Goal: Task Accomplishment & Management: Use online tool/utility

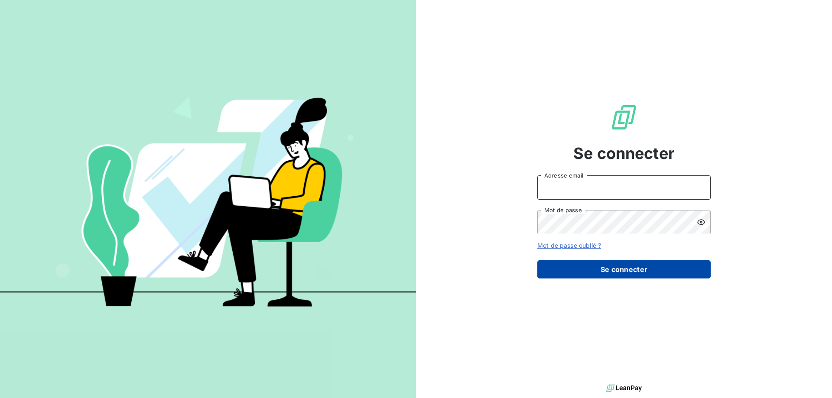
type input "[EMAIL_ADDRESS][DOMAIN_NAME]"
click at [607, 272] on button "Se connecter" at bounding box center [623, 269] width 173 height 18
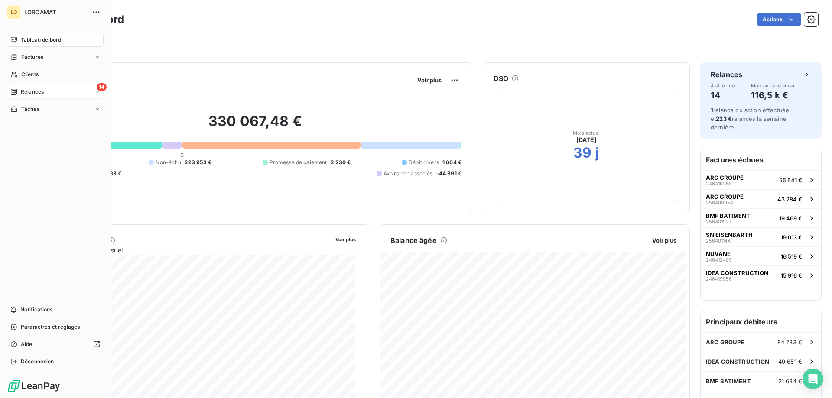
click at [28, 91] on span "Relances" at bounding box center [32, 92] width 23 height 8
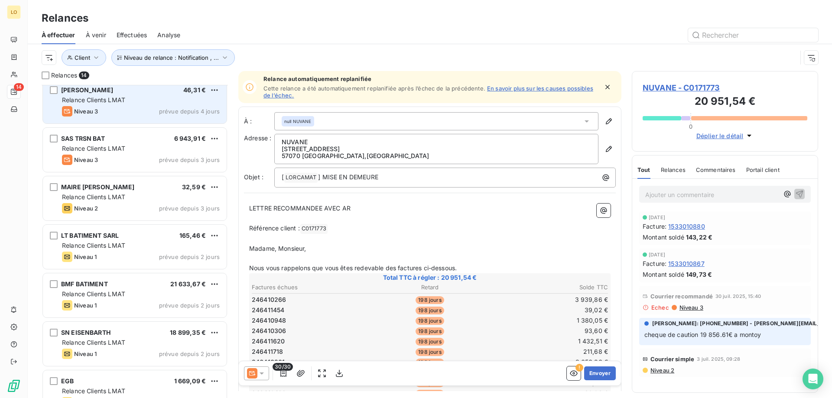
scroll to position [217, 0]
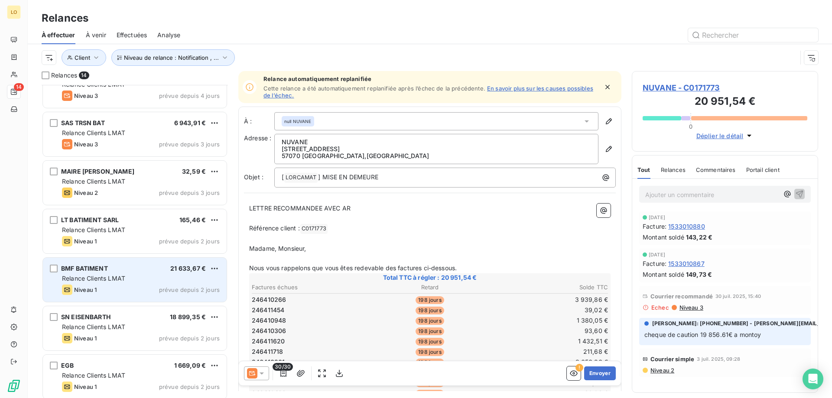
click at [87, 272] on span "BMF BATIMENT" at bounding box center [84, 268] width 47 height 7
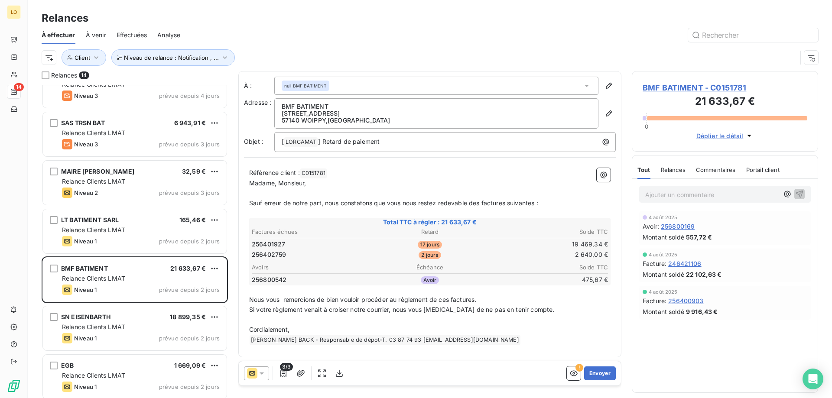
click at [679, 188] on div "Ajouter un commentaire ﻿" at bounding box center [725, 194] width 172 height 17
click at [678, 191] on p "Ajouter un commentaire ﻿" at bounding box center [711, 194] width 133 height 11
click at [606, 375] on button "Envoyer" at bounding box center [600, 373] width 32 height 14
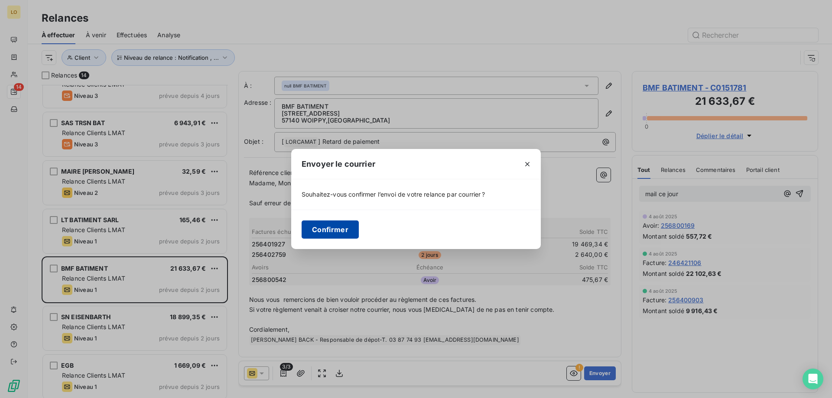
click at [325, 227] on button "Confirmer" at bounding box center [329, 229] width 57 height 18
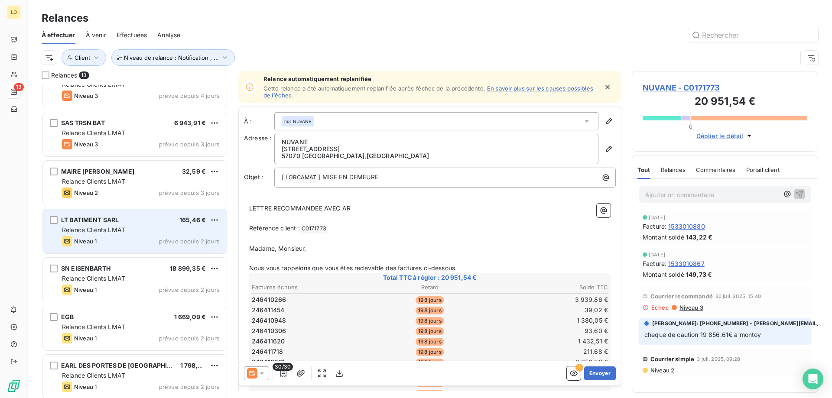
click at [154, 235] on div "LT BATIMENT SARL 165,46 € Relance Clients LMAT Niveau 1 prévue depuis 2 jours" at bounding box center [135, 231] width 184 height 44
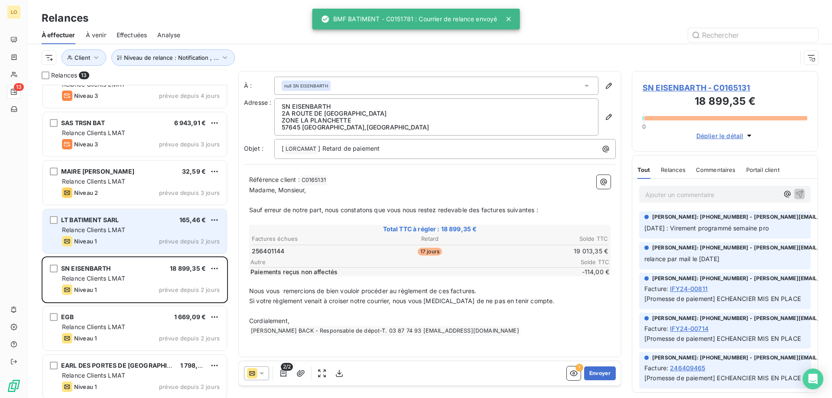
click at [148, 238] on div "Niveau 1 prévue depuis 2 jours" at bounding box center [141, 241] width 158 height 10
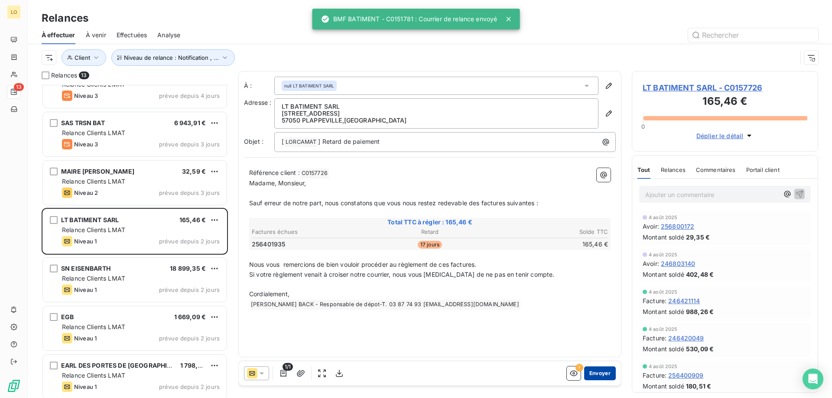
click at [594, 371] on button "Envoyer" at bounding box center [600, 373] width 32 height 14
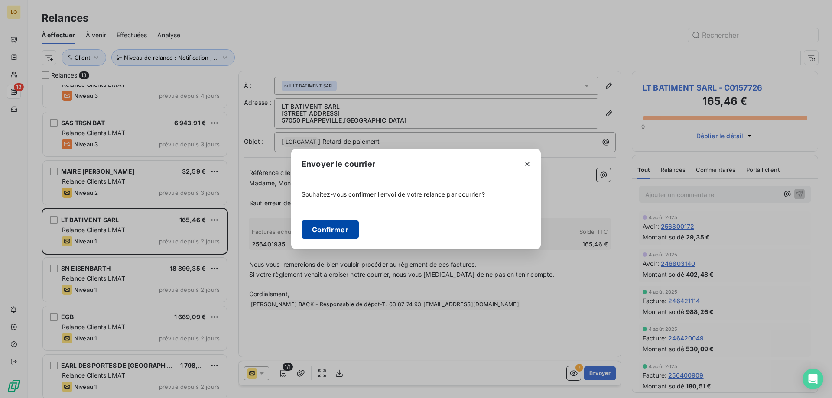
click at [325, 230] on button "Confirmer" at bounding box center [329, 229] width 57 height 18
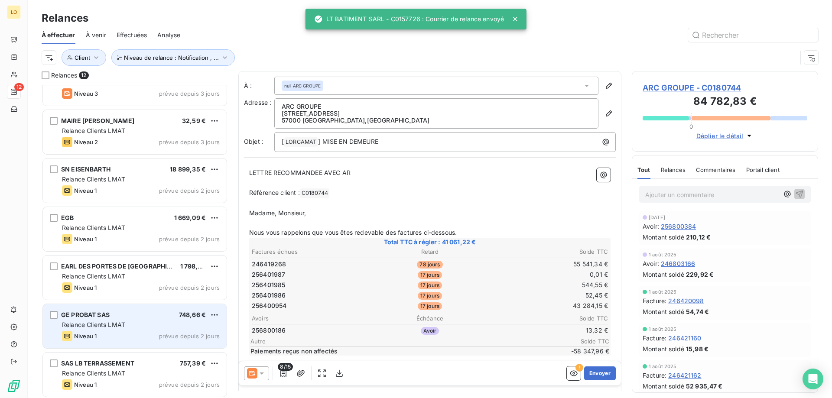
scroll to position [269, 0]
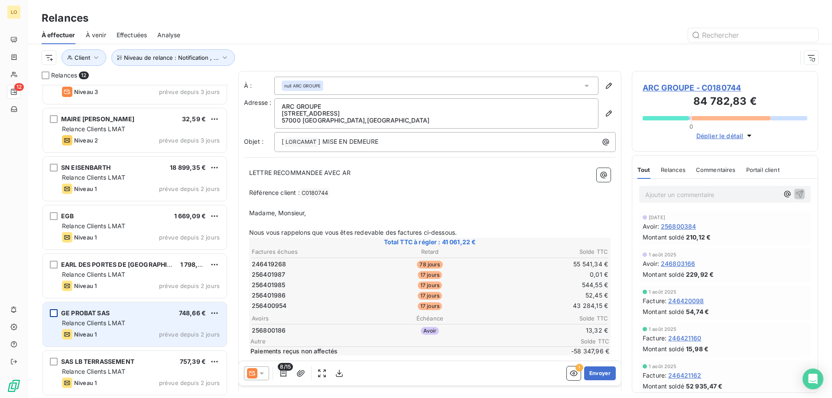
click at [55, 312] on div "grid" at bounding box center [54, 313] width 8 height 8
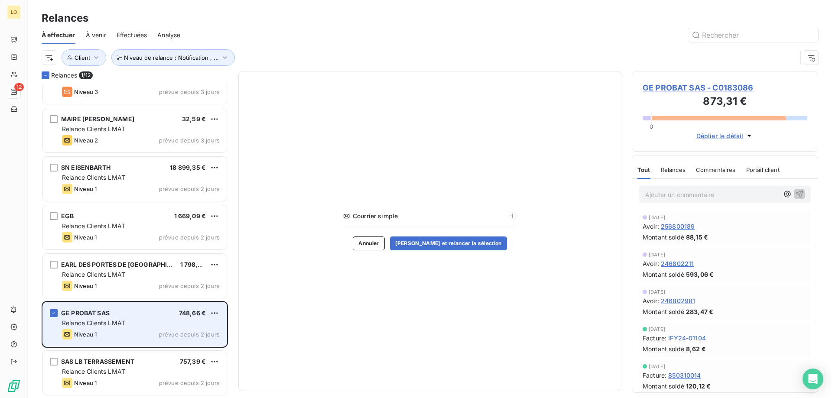
click at [156, 317] on div "GE PROBAT SAS 748,66 € Relance Clients LMAT Niveau 1 prévue depuis 2 jours" at bounding box center [135, 324] width 184 height 44
click at [147, 318] on div "GE PROBAT SAS 748,66 € Relance Clients LMAT Niveau 1 prévue depuis 2 jours" at bounding box center [135, 324] width 184 height 44
click at [54, 314] on icon "grid" at bounding box center [53, 313] width 3 height 2
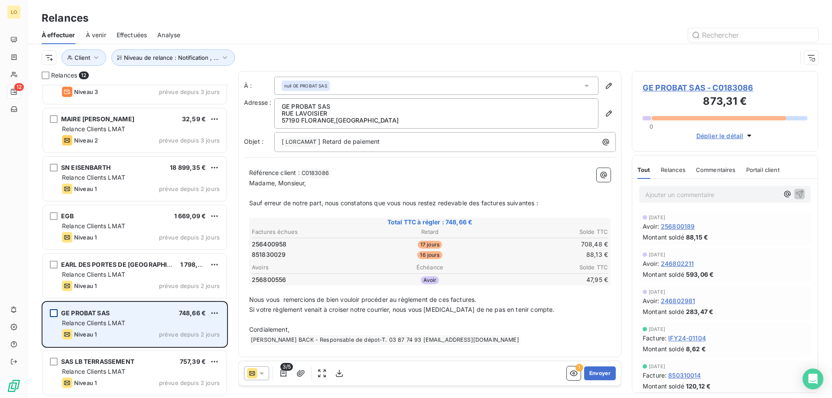
click at [665, 194] on p "Ajouter un commentaire ﻿" at bounding box center [711, 194] width 133 height 11
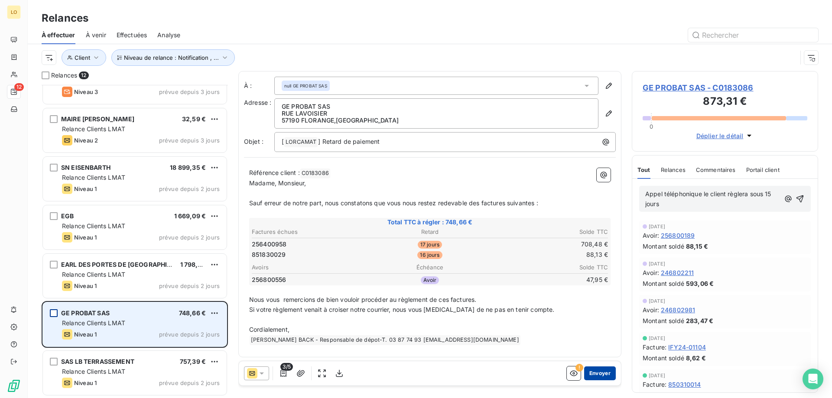
click at [598, 375] on button "Envoyer" at bounding box center [600, 373] width 32 height 14
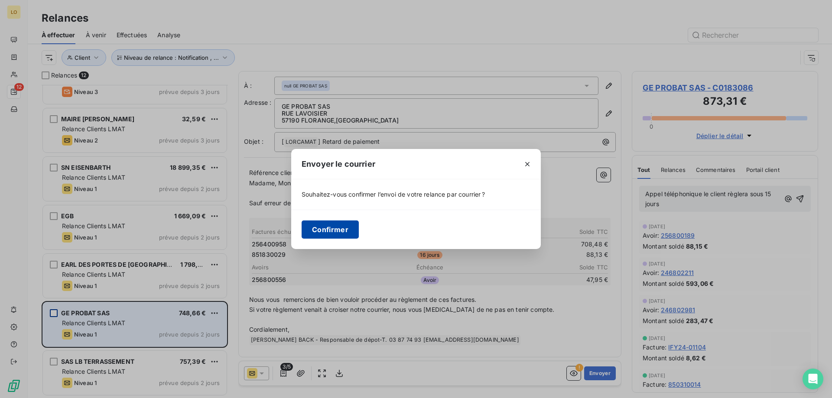
click at [331, 232] on button "Confirmer" at bounding box center [329, 229] width 57 height 18
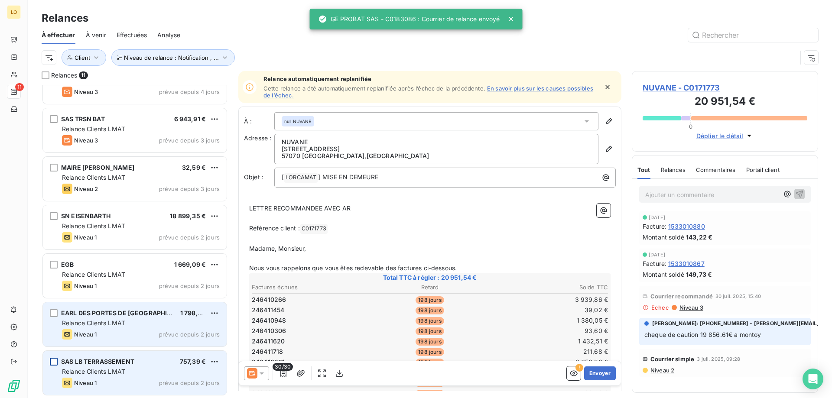
scroll to position [220, 0]
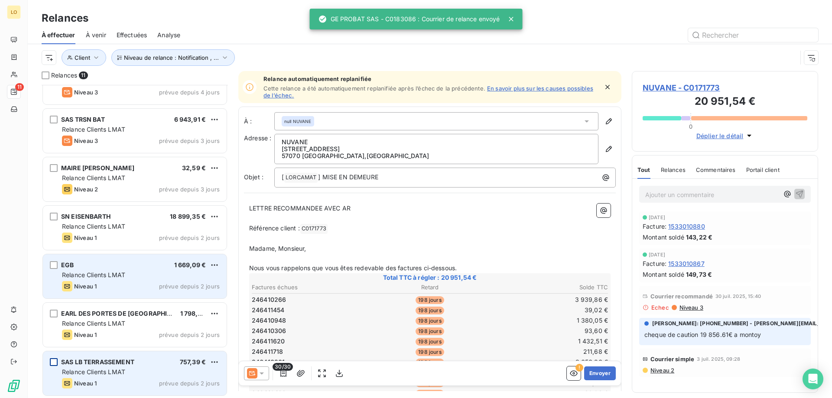
click at [83, 282] on div "Niveau 1" at bounding box center [79, 286] width 35 height 10
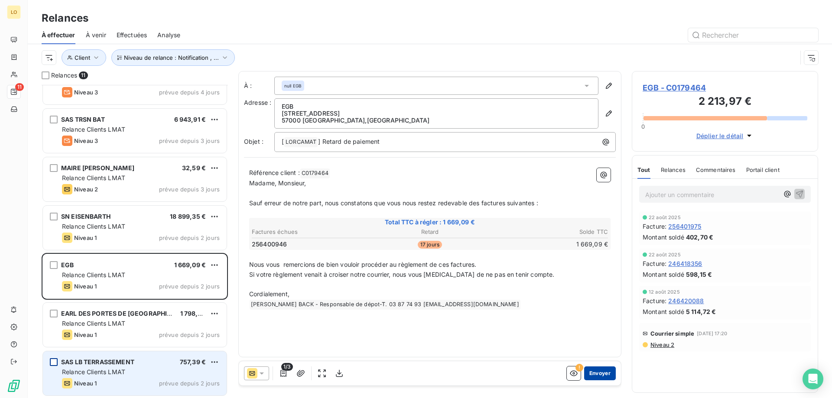
click at [595, 372] on button "Envoyer" at bounding box center [600, 373] width 32 height 14
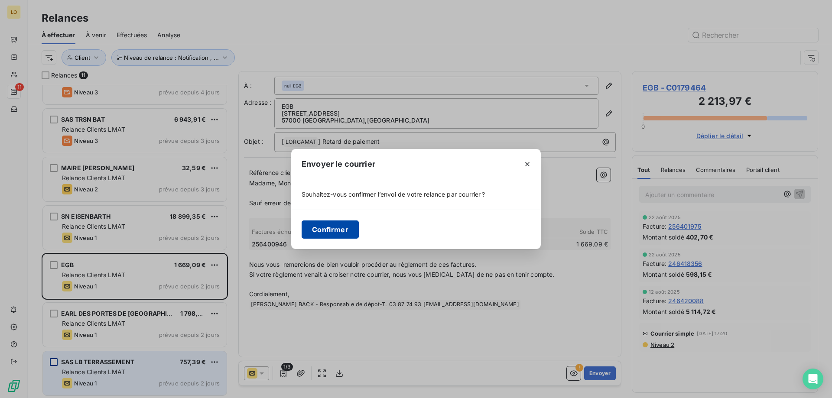
click at [334, 231] on button "Confirmer" at bounding box center [329, 229] width 57 height 18
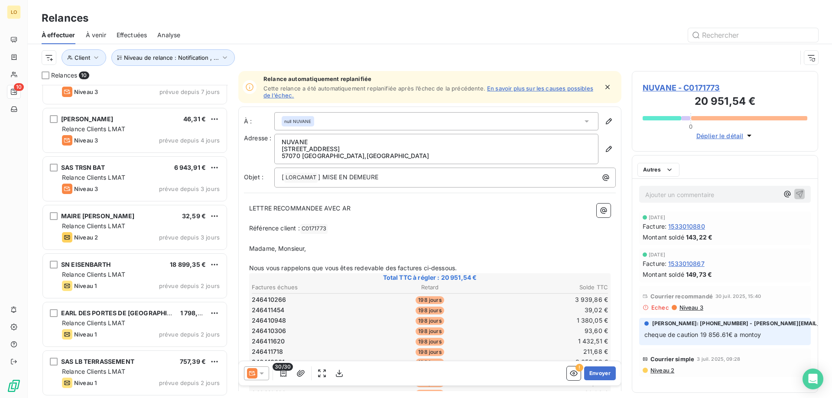
scroll to position [172, 0]
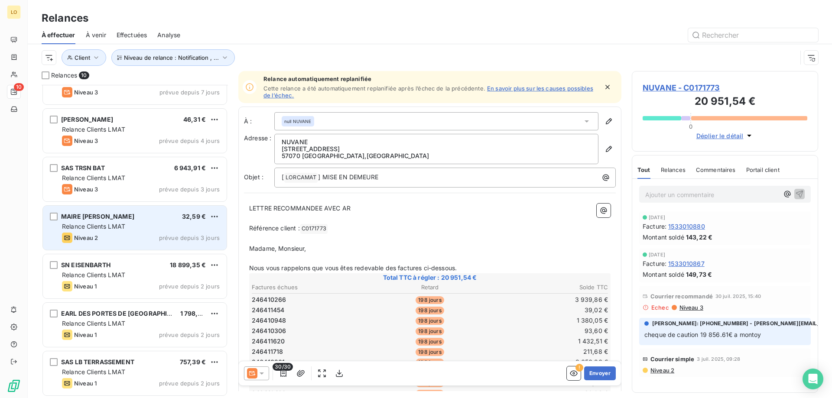
click at [127, 226] on div "Relance Clients LMAT" at bounding box center [141, 226] width 158 height 9
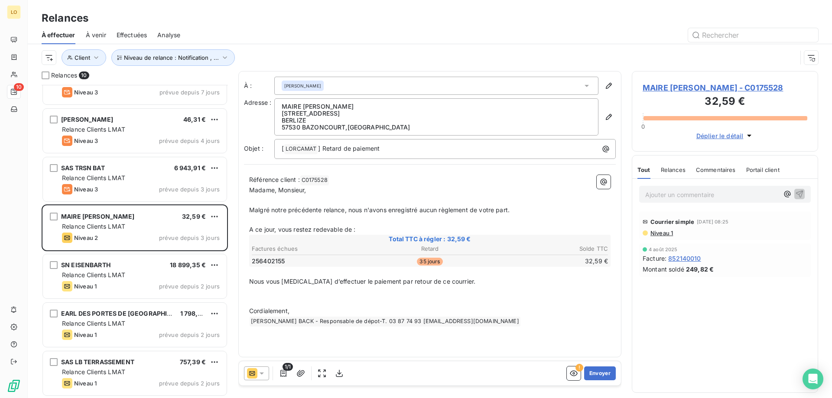
click at [650, 198] on p "Ajouter un commentaire ﻿" at bounding box center [711, 194] width 133 height 11
drag, startPoint x: 687, startPoint y: 193, endPoint x: 704, endPoint y: 193, distance: 17.3
click at [704, 193] on p "mail à laurent 059" at bounding box center [711, 194] width 133 height 10
click at [660, 194] on span "mail à laurent KLEIN" at bounding box center [679, 193] width 69 height 7
click at [659, 193] on span "mail à Laurent KLEIN" at bounding box center [679, 193] width 69 height 7
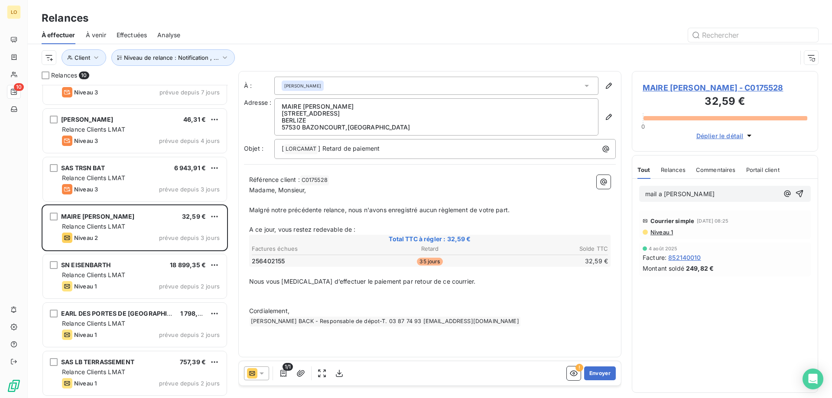
click at [708, 193] on p "mail a Laurent KLEIN" at bounding box center [711, 194] width 133 height 10
drag, startPoint x: 729, startPoint y: 193, endPoint x: 707, endPoint y: 194, distance: 21.2
click at [707, 194] on span "mail a Laurent KLEIN CLIENT 059" at bounding box center [698, 193] width 107 height 7
click at [601, 372] on button "Envoyer" at bounding box center [600, 373] width 32 height 14
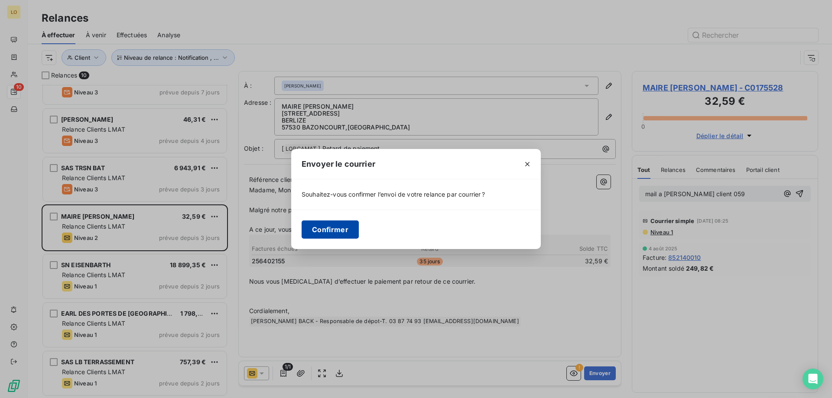
click at [327, 225] on button "Confirmer" at bounding box center [329, 229] width 57 height 18
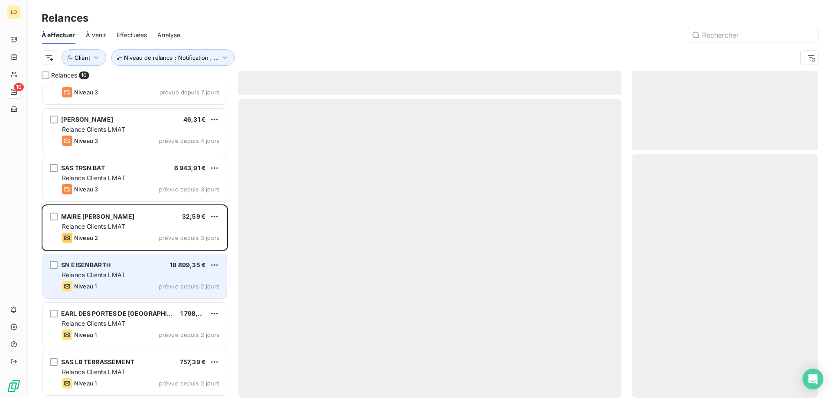
click at [130, 273] on div "Relance Clients LMAT" at bounding box center [141, 275] width 158 height 9
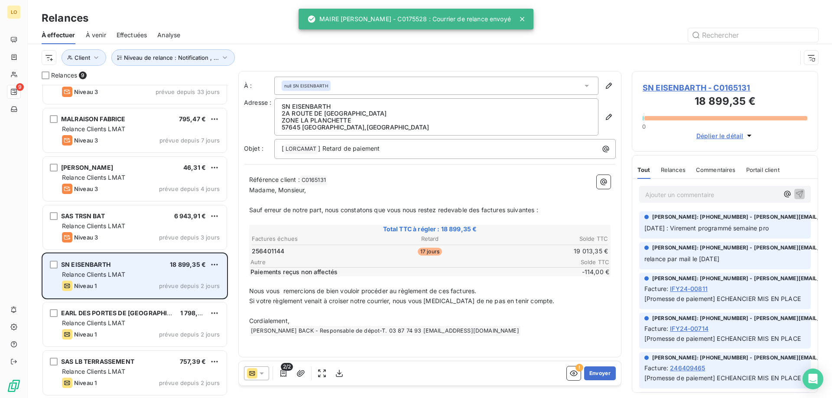
scroll to position [123, 0]
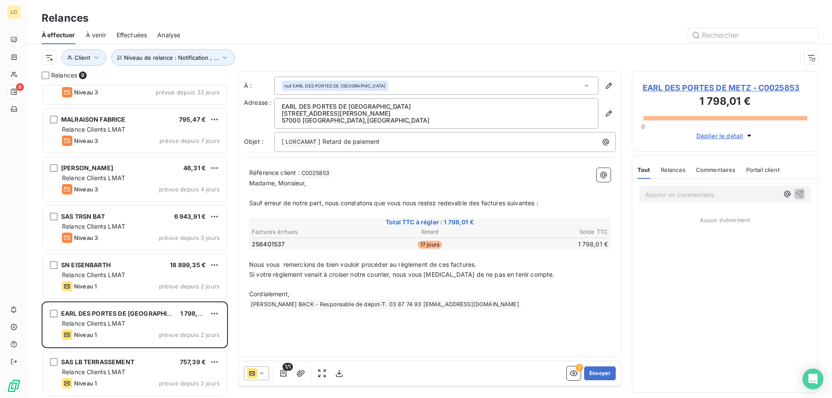
click at [675, 187] on div "Ajouter un commentaire ﻿" at bounding box center [725, 194] width 172 height 17
click at [675, 189] on p "Ajouter un commentaire ﻿" at bounding box center [711, 194] width 133 height 11
click at [667, 191] on p "Ajouter un commentaire ﻿" at bounding box center [711, 194] width 133 height 11
click at [602, 373] on button "Envoyer" at bounding box center [600, 373] width 32 height 14
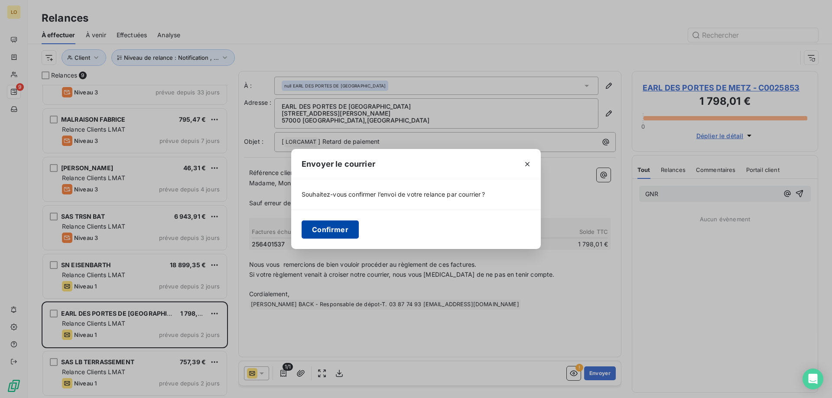
click at [340, 227] on button "Confirmer" at bounding box center [329, 229] width 57 height 18
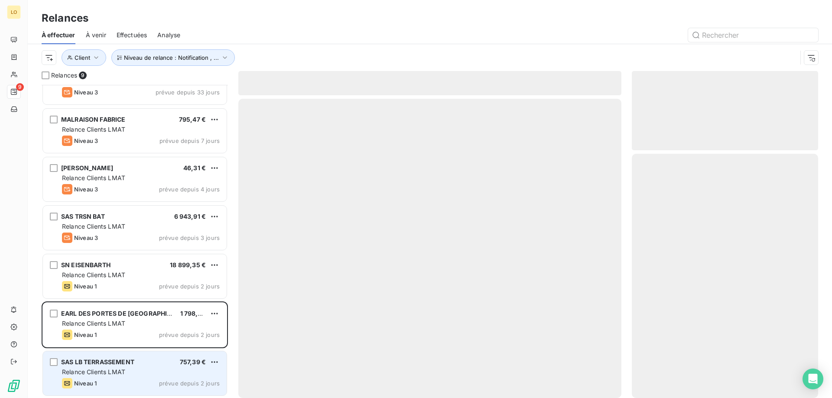
click at [127, 373] on div "Relance Clients LMAT" at bounding box center [141, 372] width 158 height 9
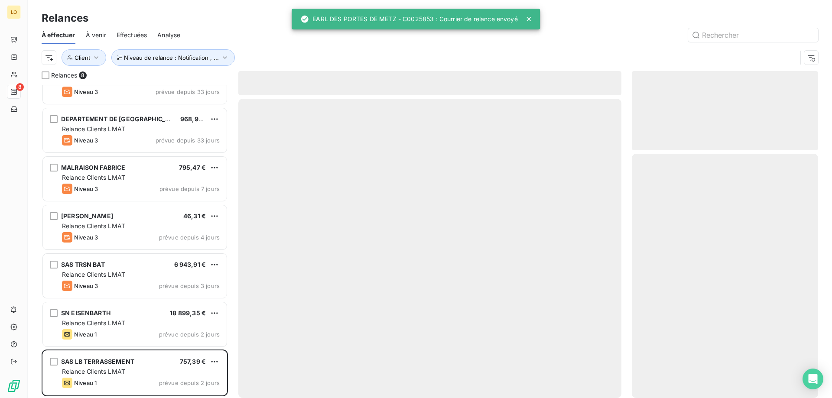
scroll to position [75, 0]
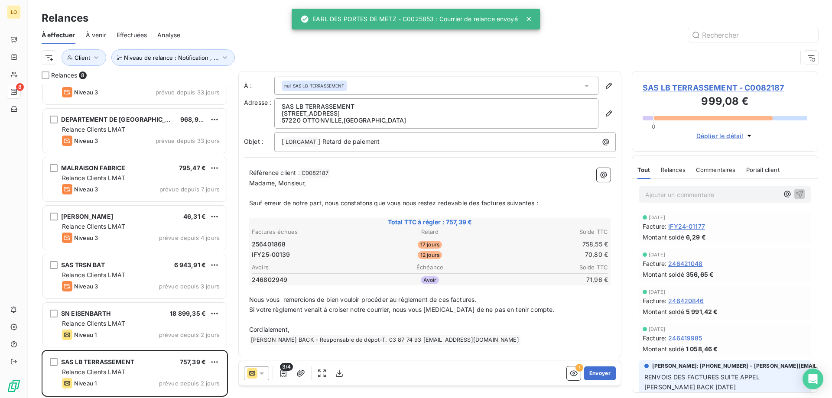
click at [685, 194] on p "Ajouter un commentaire ﻿" at bounding box center [711, 194] width 133 height 11
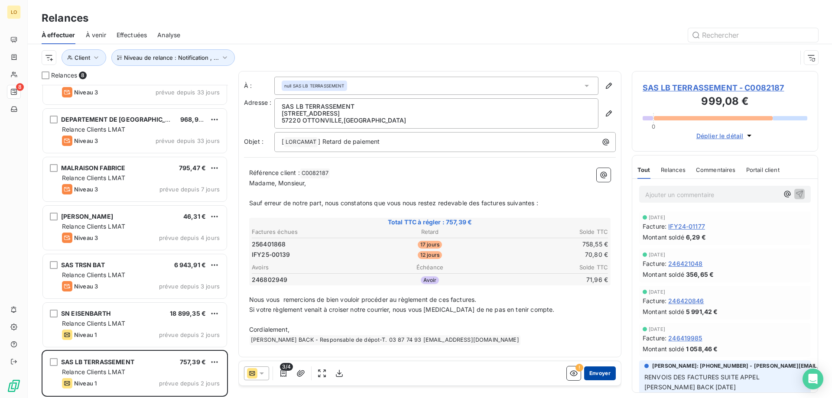
click at [603, 373] on button "Envoyer" at bounding box center [600, 373] width 32 height 14
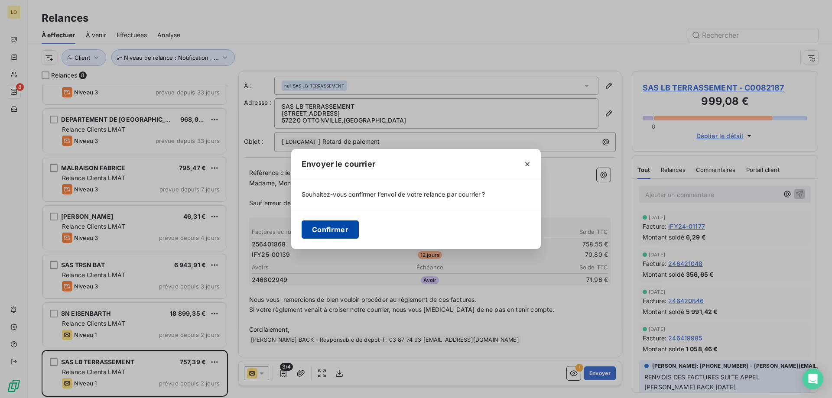
click at [344, 234] on button "Confirmer" at bounding box center [329, 229] width 57 height 18
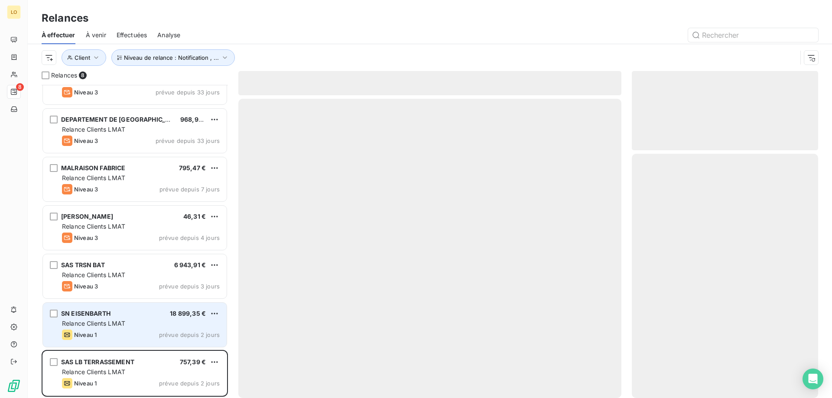
click at [149, 319] on div "SN EISENBARTH 18 899,35 € Relance Clients LMAT Niveau 1 prévue depuis 2 jours" at bounding box center [135, 325] width 184 height 44
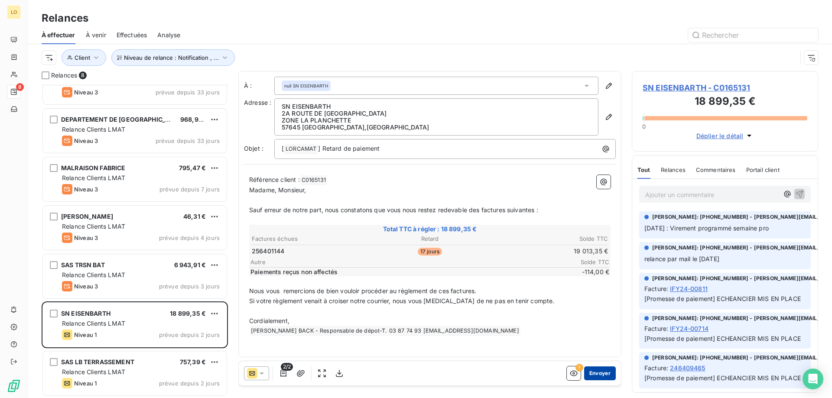
scroll to position [26, 0]
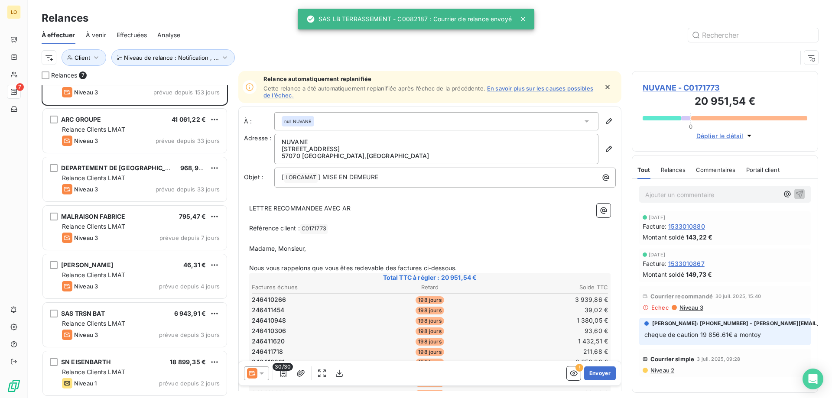
click at [595, 375] on div "Relance automatiquement replanifiée Cette relance a été automatiquement replani…" at bounding box center [429, 231] width 383 height 320
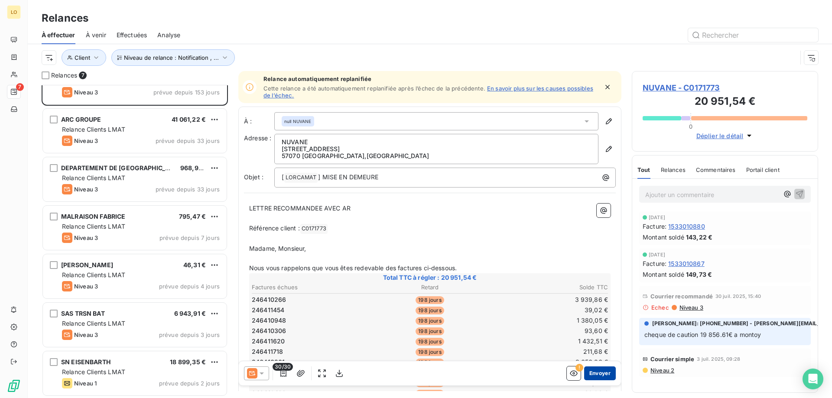
click at [597, 372] on button "Envoyer" at bounding box center [600, 373] width 32 height 14
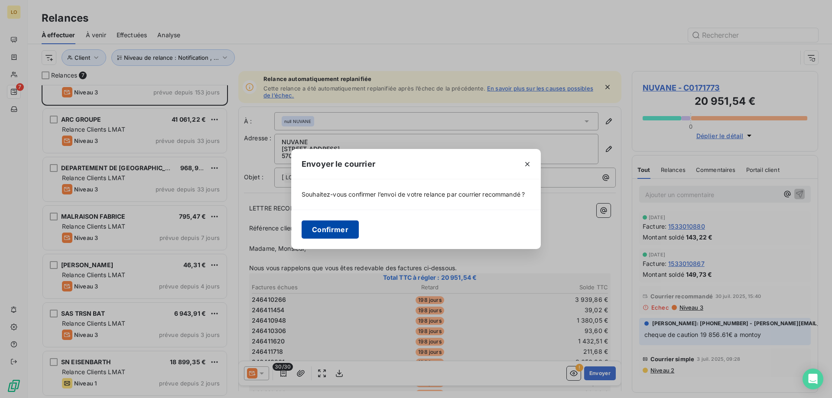
click at [321, 230] on button "Confirmer" at bounding box center [329, 229] width 57 height 18
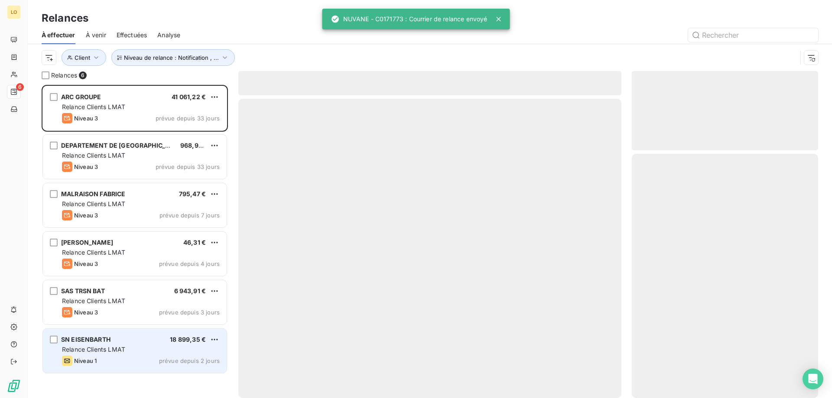
click at [124, 373] on div "SN EISENBARTH 18 899,35 € Relance Clients LMAT Niveau 1 prévue depuis 2 jours" at bounding box center [134, 350] width 185 height 45
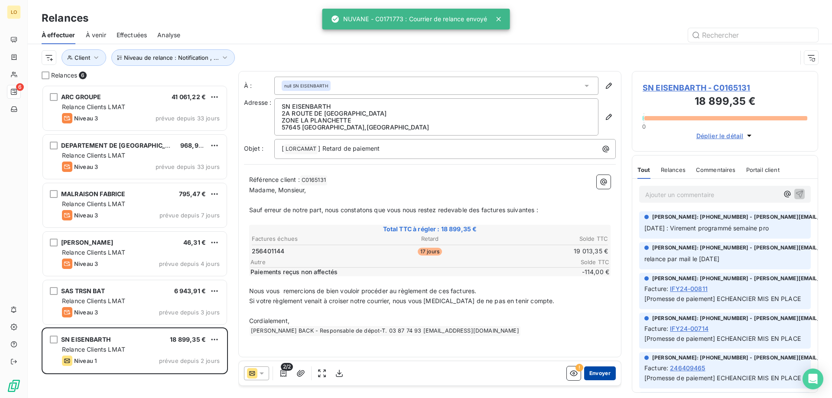
click at [602, 373] on button "Envoyer" at bounding box center [600, 373] width 32 height 14
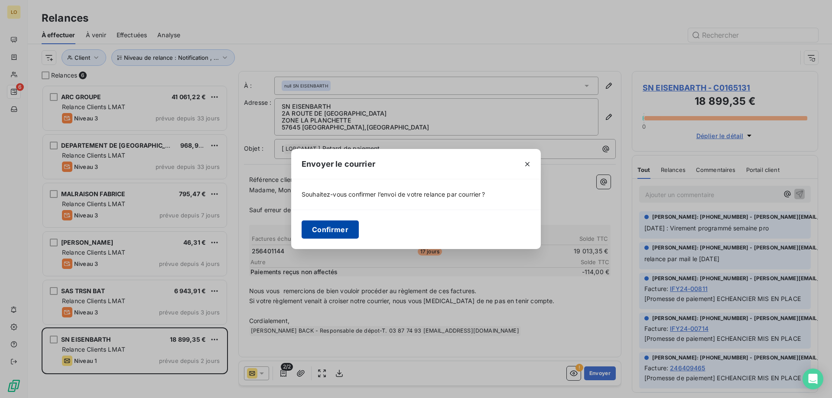
click at [344, 233] on button "Confirmer" at bounding box center [329, 229] width 57 height 18
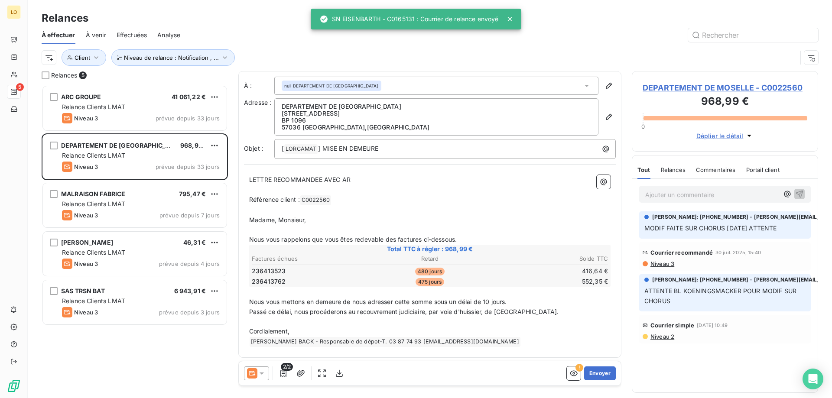
click at [191, 363] on div "ARC GROUPE 41 061,22 € Relance Clients LMAT Niveau 3 prévue depuis 33 jours DEP…" at bounding box center [135, 241] width 186 height 313
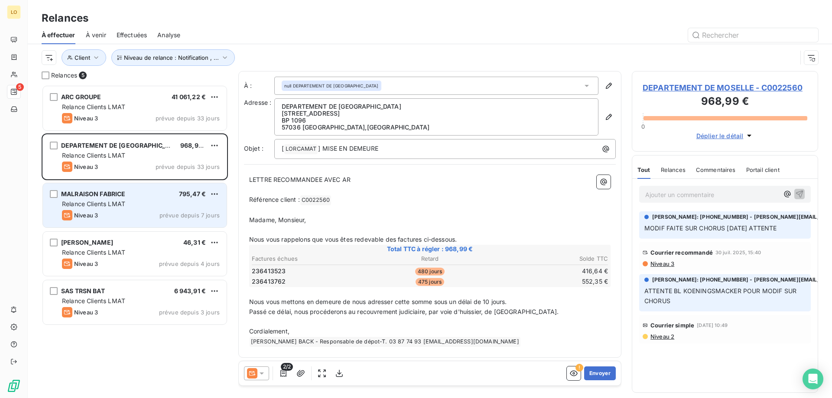
click at [151, 217] on div "Niveau 3 prévue depuis 7 jours" at bounding box center [141, 215] width 158 height 10
